Goal: Task Accomplishment & Management: Manage account settings

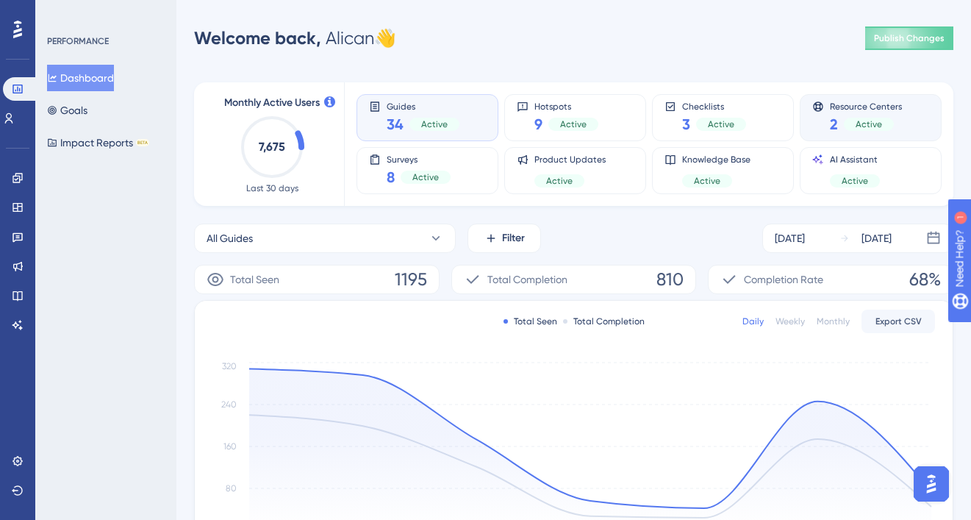
click at [881, 119] on div "Active" at bounding box center [869, 124] width 50 height 13
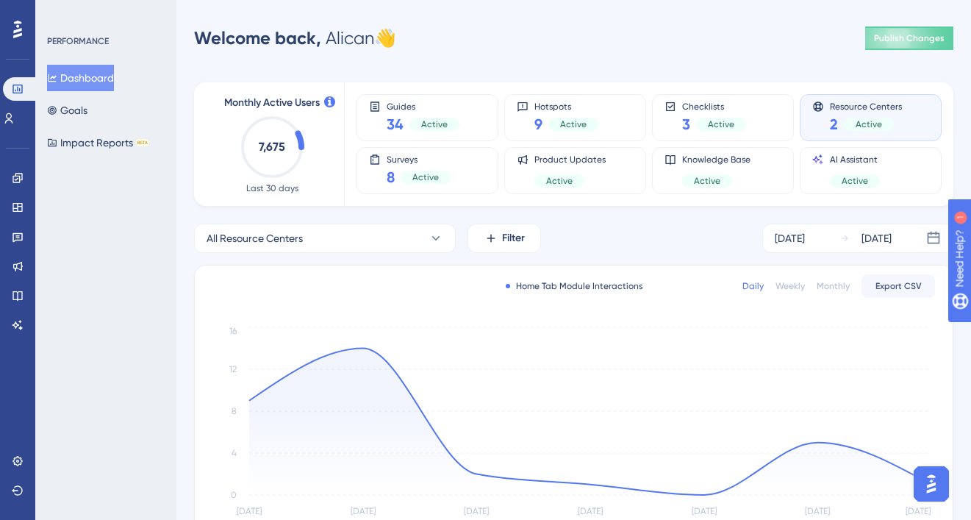
click at [501, 109] on div "Guides 34 Active Hotspots 9 Active Checklists 3 Active Resource Centers 2 Active" at bounding box center [641, 117] width 568 height 47
click at [468, 113] on div "Guides 34 Active" at bounding box center [427, 118] width 117 height 34
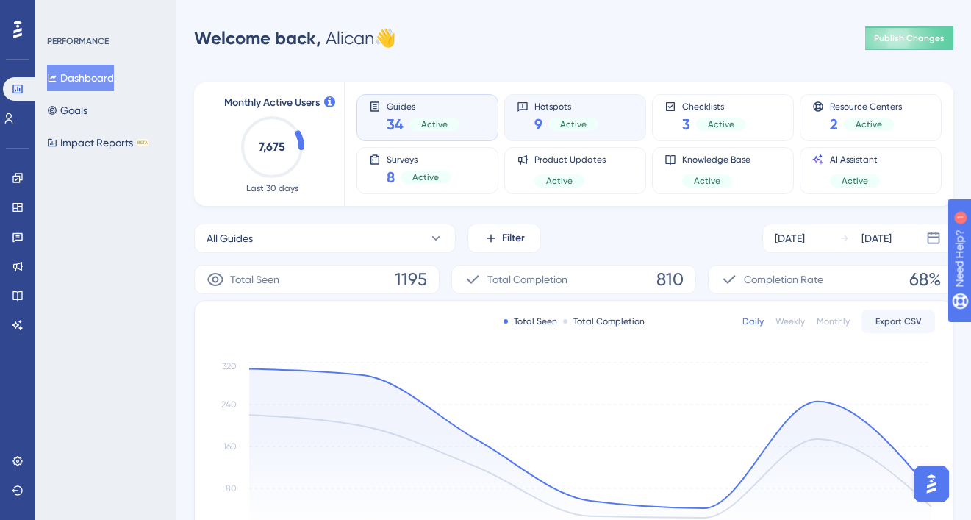
click at [556, 137] on div "Hotspots 9 Active" at bounding box center [575, 117] width 142 height 47
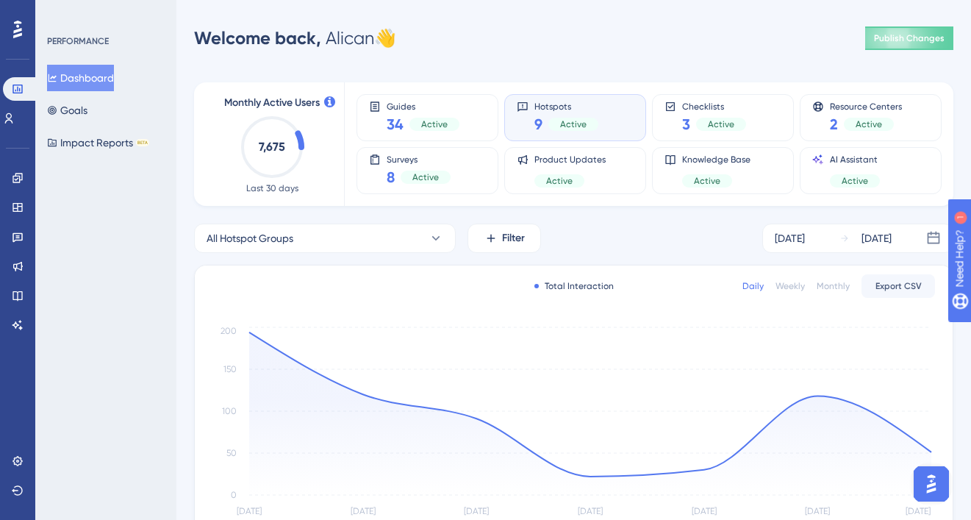
click at [726, 144] on div "Guides 34 Active Hotspots 9 Active Checklists 3 Active Resource Centers 2 Activ…" at bounding box center [641, 144] width 568 height 124
click at [760, 115] on div "Checklists 3 Active" at bounding box center [723, 118] width 117 height 34
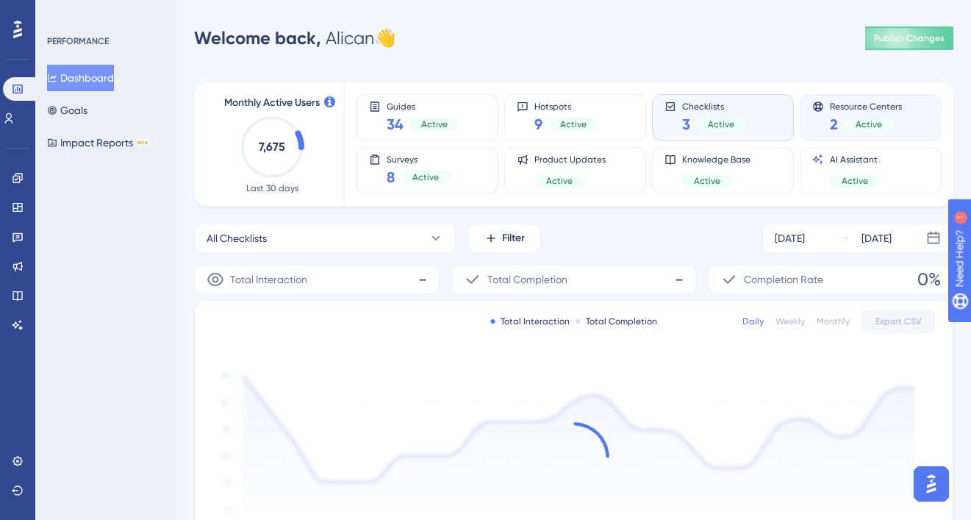
click at [842, 115] on div "2 Active" at bounding box center [866, 124] width 72 height 21
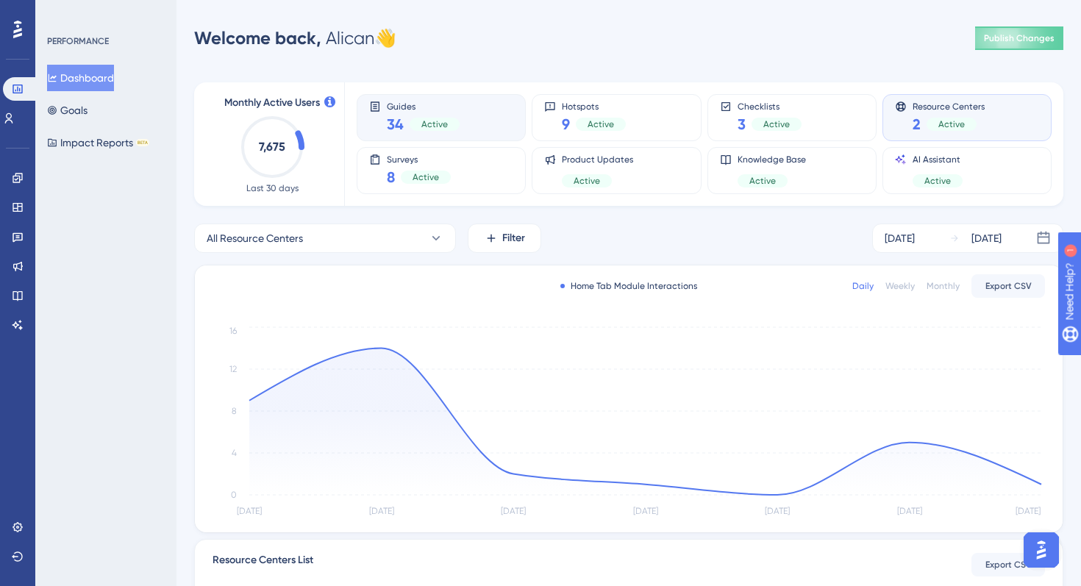
click at [454, 103] on span "Guides" at bounding box center [423, 106] width 73 height 10
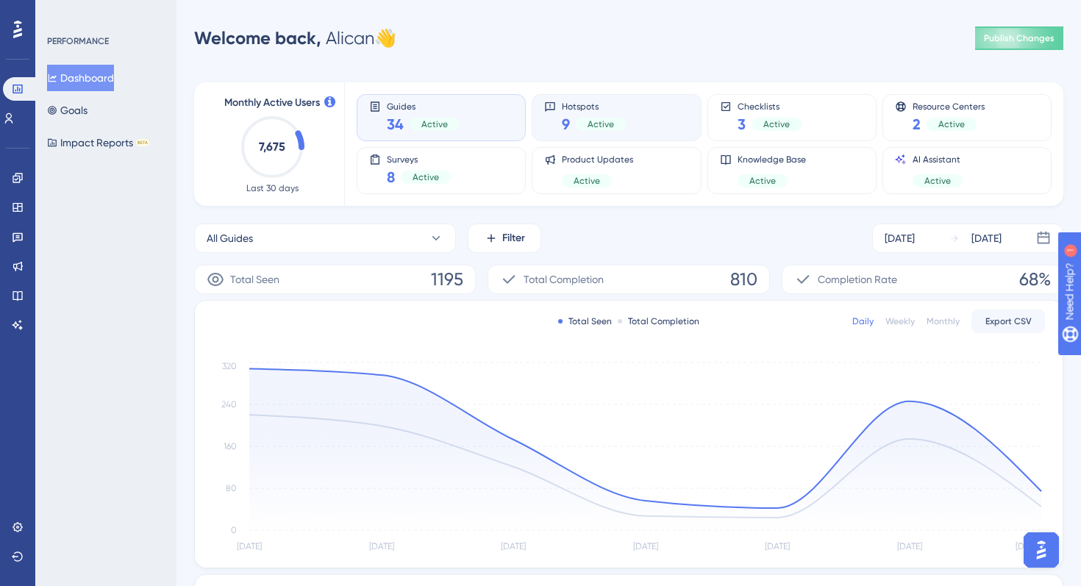
click at [612, 118] on div "Active" at bounding box center [601, 124] width 50 height 13
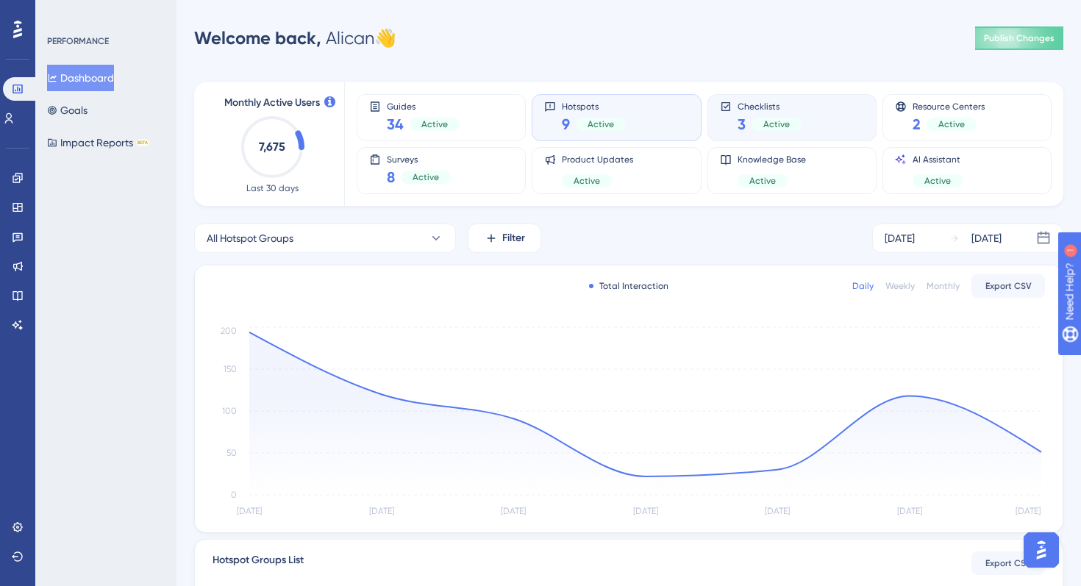
click at [803, 118] on div "Checklists 3 Active" at bounding box center [792, 118] width 144 height 34
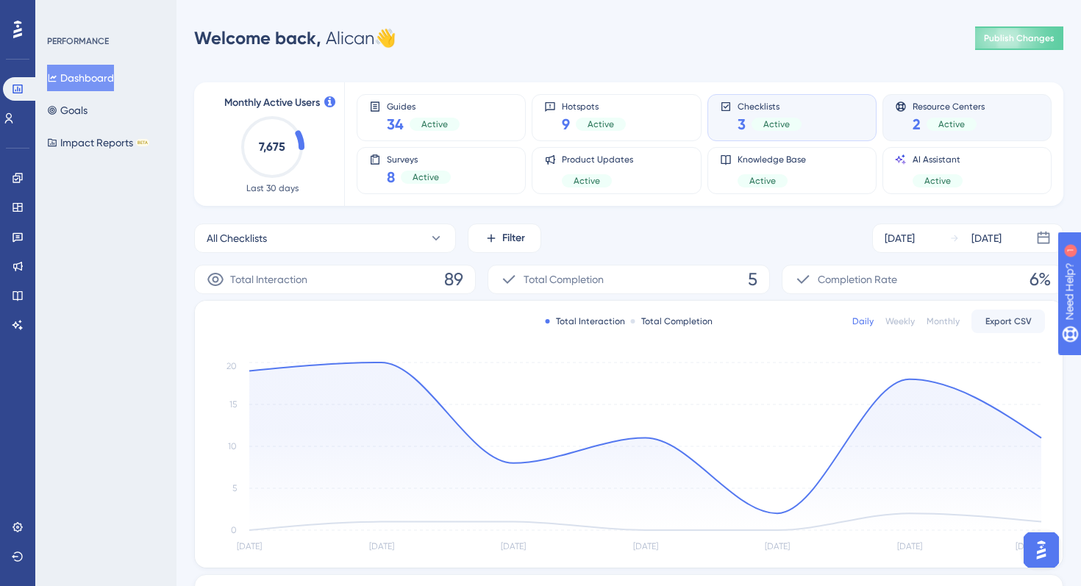
click at [946, 97] on div "Resource Centers 2 Active" at bounding box center [966, 117] width 169 height 47
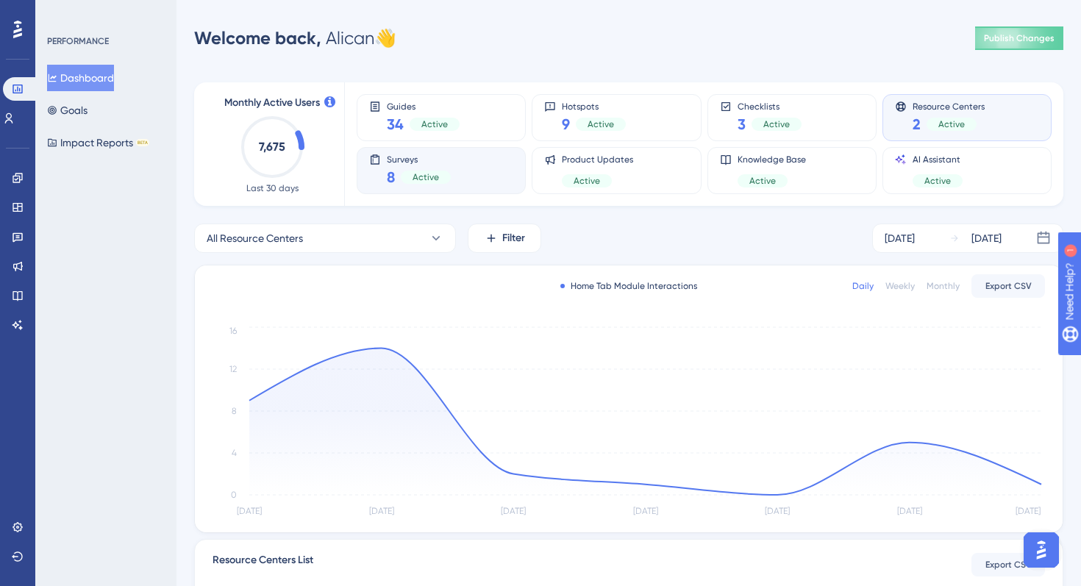
click at [477, 151] on div "Surveys 8 Active" at bounding box center [441, 170] width 169 height 47
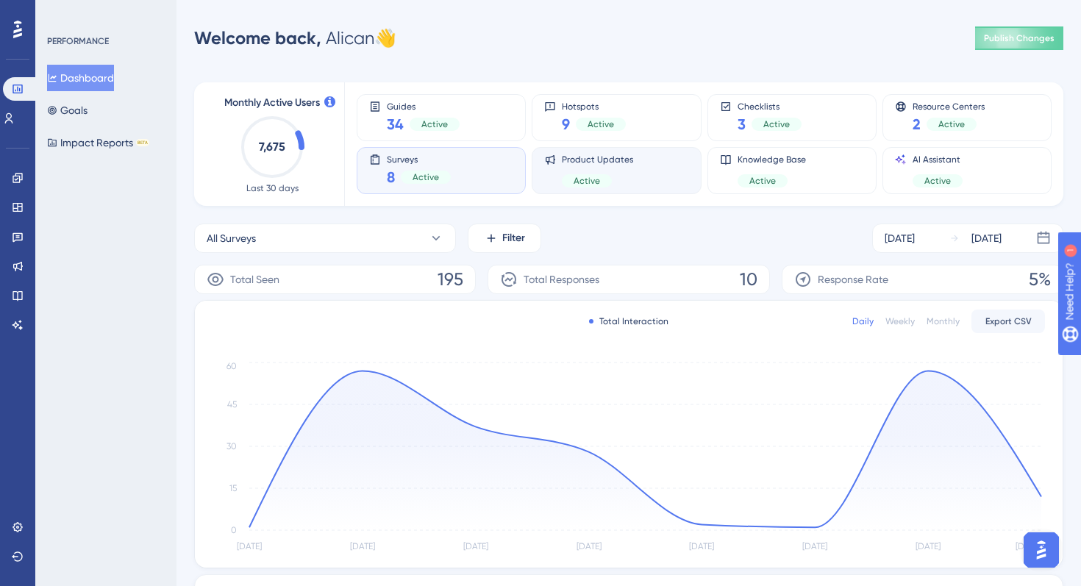
click at [645, 172] on div "Product Updates Active" at bounding box center [616, 171] width 144 height 34
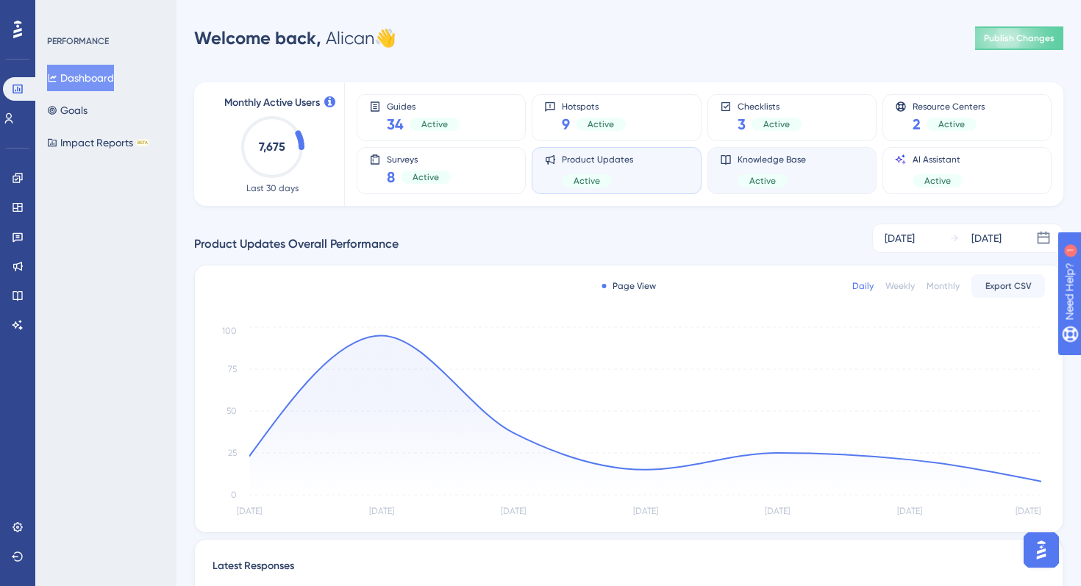
click at [754, 168] on div "Knowledge Base Active" at bounding box center [771, 171] width 68 height 34
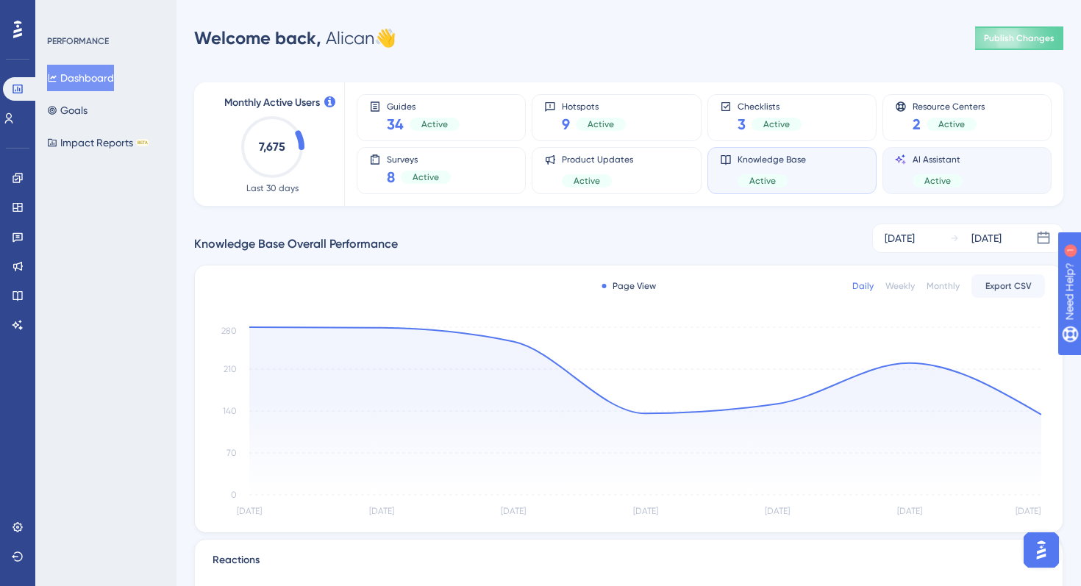
click at [930, 171] on div "AI Assistant Active" at bounding box center [937, 171] width 50 height 34
